Goal: Task Accomplishment & Management: Manage account settings

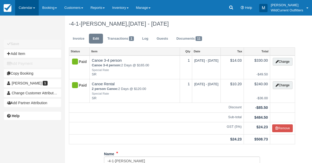
click at [24, 6] on link "Calendar" at bounding box center [27, 8] width 24 height 16
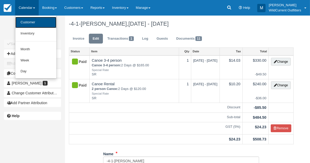
click at [21, 21] on link "Customer" at bounding box center [35, 22] width 41 height 11
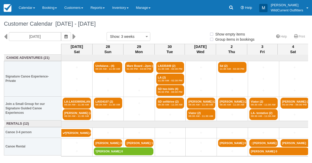
select select
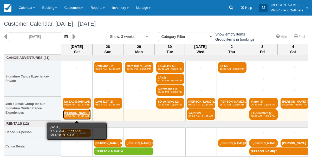
click at [74, 114] on link "[PERSON_NAME] (2) 08:30 AM - 11:30 AM" at bounding box center [77, 114] width 28 height 11
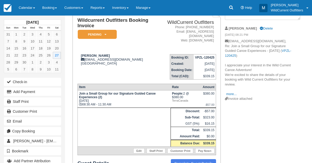
scroll to position [38, 0]
click at [233, 94] on link "more..." at bounding box center [231, 94] width 10 height 4
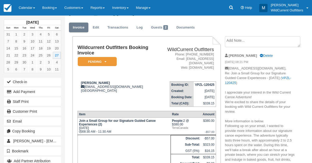
scroll to position [0, 0]
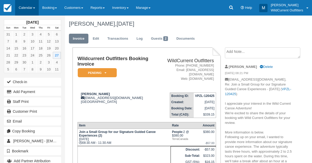
click at [26, 6] on link "Calendar" at bounding box center [27, 8] width 24 height 16
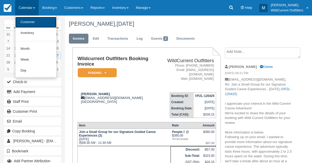
click at [29, 22] on link "Customer" at bounding box center [35, 22] width 41 height 11
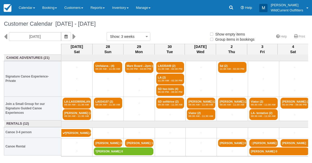
select select
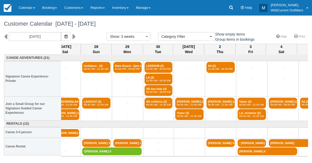
scroll to position [0, 12]
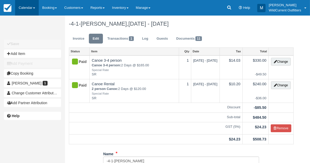
click at [21, 6] on link "Calendar" at bounding box center [27, 8] width 24 height 16
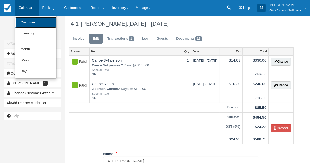
click at [26, 20] on link "Customer" at bounding box center [35, 22] width 41 height 11
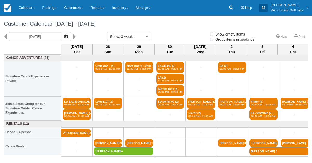
select select
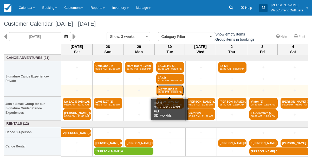
click at [167, 90] on link "SD two kids (4) 05:00 PM - 08:00 PM" at bounding box center [170, 90] width 28 height 11
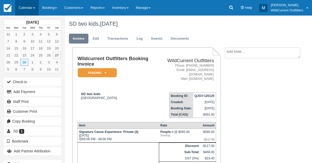
click at [22, 8] on link "Calendar" at bounding box center [27, 8] width 24 height 16
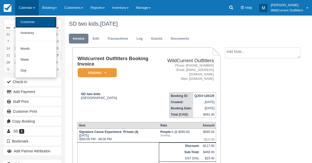
click at [25, 19] on link "Customer" at bounding box center [35, 22] width 41 height 11
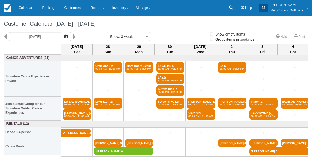
select select
